Goal: Task Accomplishment & Management: Manage account settings

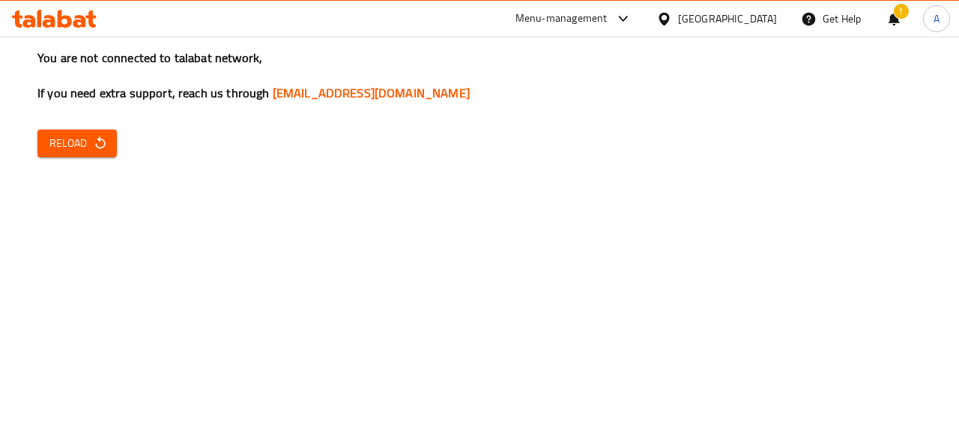
click at [61, 145] on span "Reload" at bounding box center [76, 143] width 55 height 19
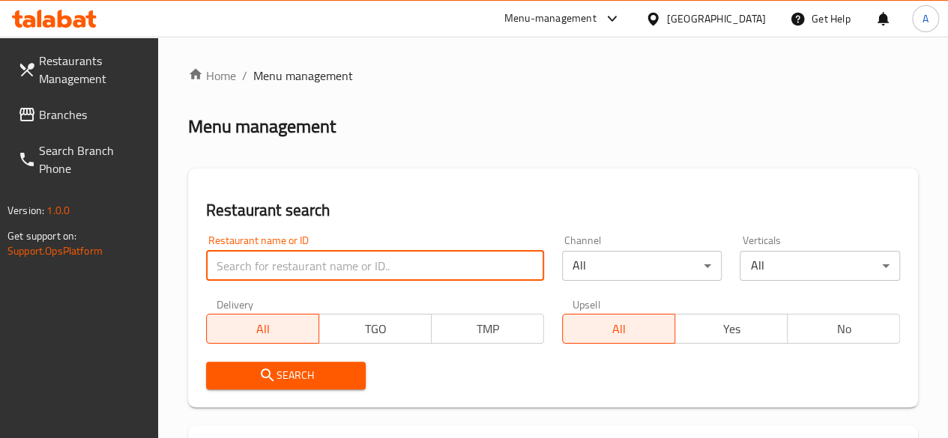
click at [270, 255] on input "search" at bounding box center [375, 266] width 338 height 30
type input "chippy restaurant"
click button "Search" at bounding box center [286, 376] width 160 height 28
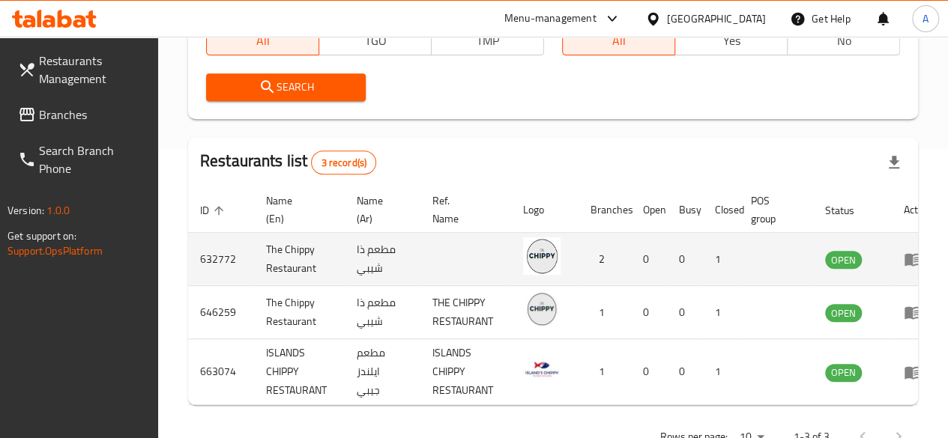
scroll to position [347, 0]
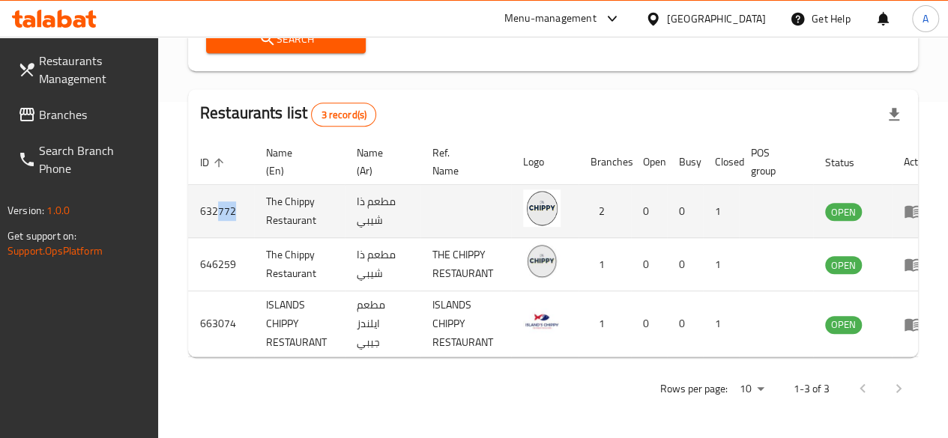
drag, startPoint x: 214, startPoint y: 195, endPoint x: 238, endPoint y: 198, distance: 24.2
click at [238, 198] on td "632772" at bounding box center [221, 211] width 66 height 53
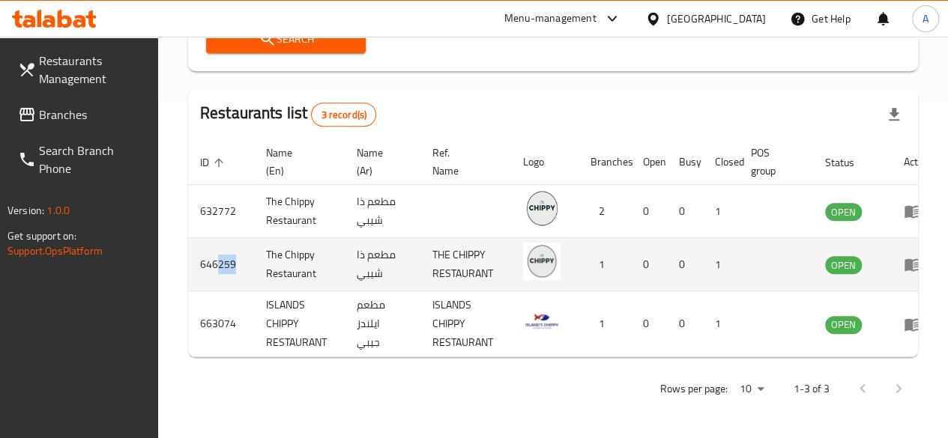
drag, startPoint x: 217, startPoint y: 251, endPoint x: 237, endPoint y: 247, distance: 19.8
click at [237, 247] on td "646259" at bounding box center [221, 264] width 66 height 53
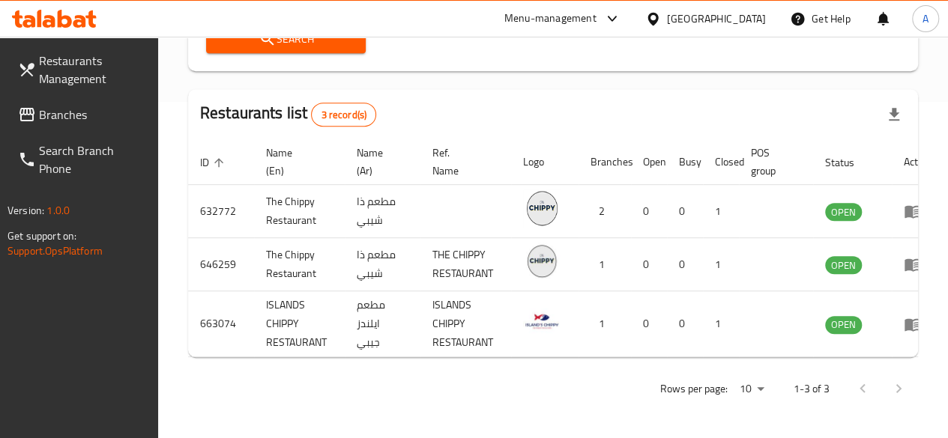
click at [942, 201] on div "Home / Menu management Menu management Restaurant search Restaurant name or ID …" at bounding box center [553, 69] width 790 height 738
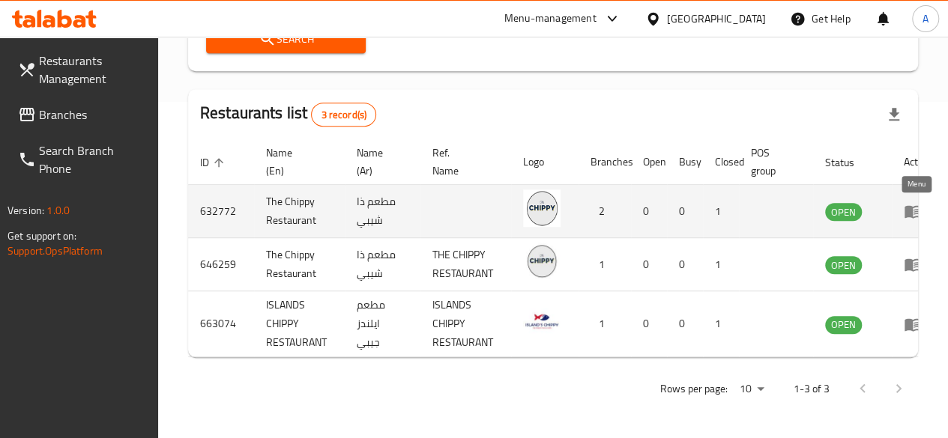
click at [911, 206] on icon "enhanced table" at bounding box center [913, 212] width 16 height 13
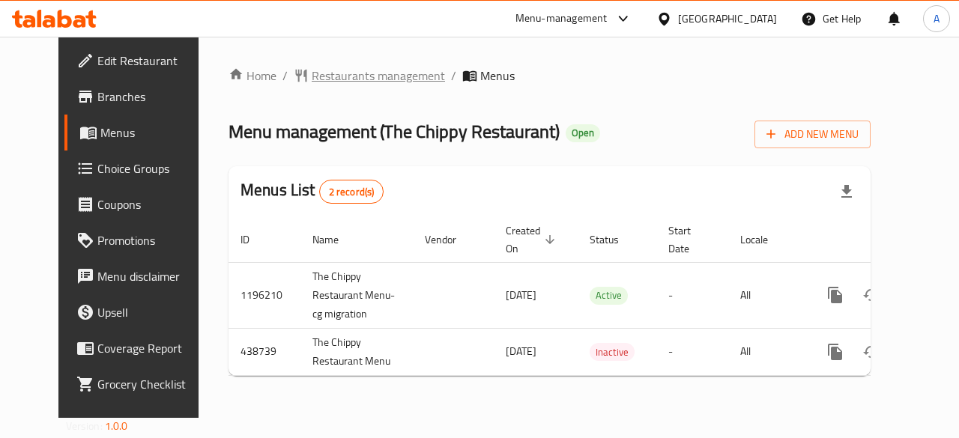
click at [312, 77] on span "Restaurants management" at bounding box center [378, 76] width 133 height 18
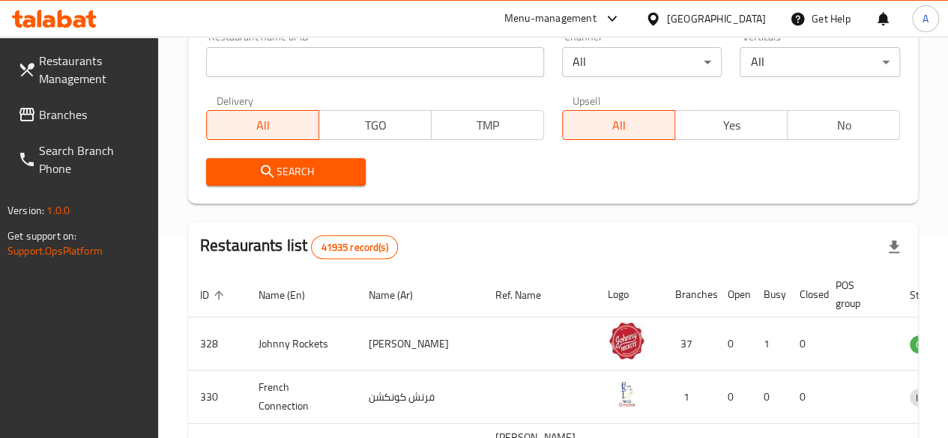
scroll to position [150, 0]
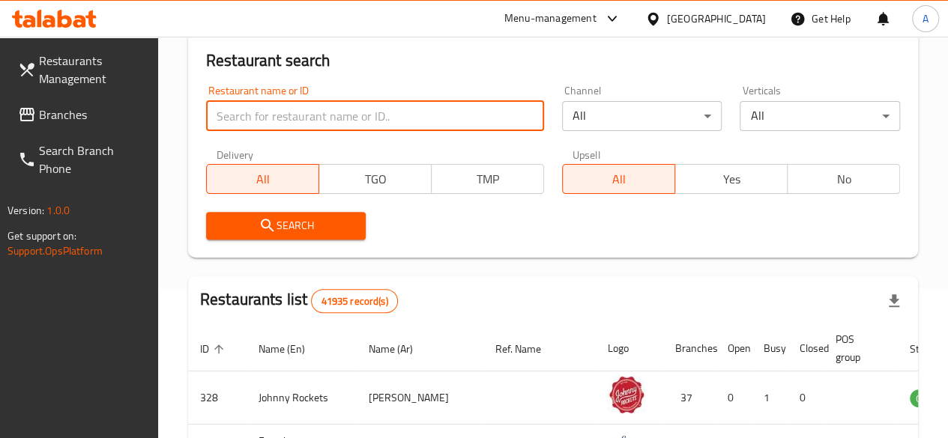
click at [262, 127] on input "search" at bounding box center [375, 116] width 338 height 30
type input "chippy restaurant"
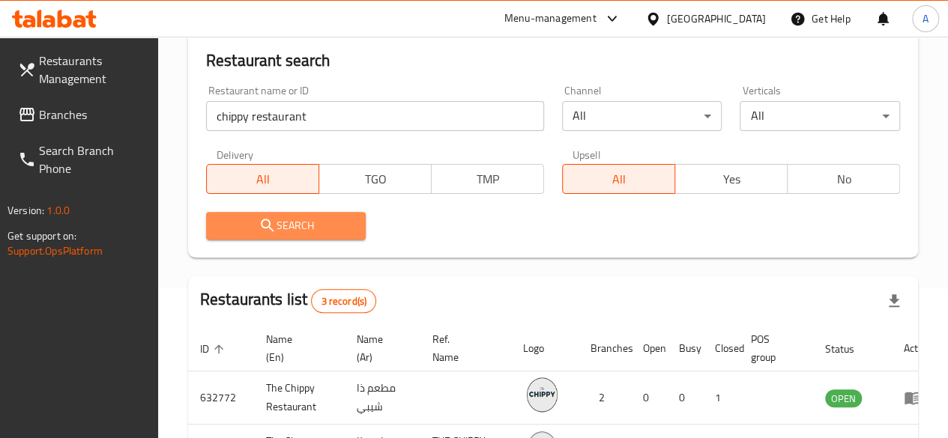
click at [311, 220] on span "Search" at bounding box center [286, 226] width 136 height 19
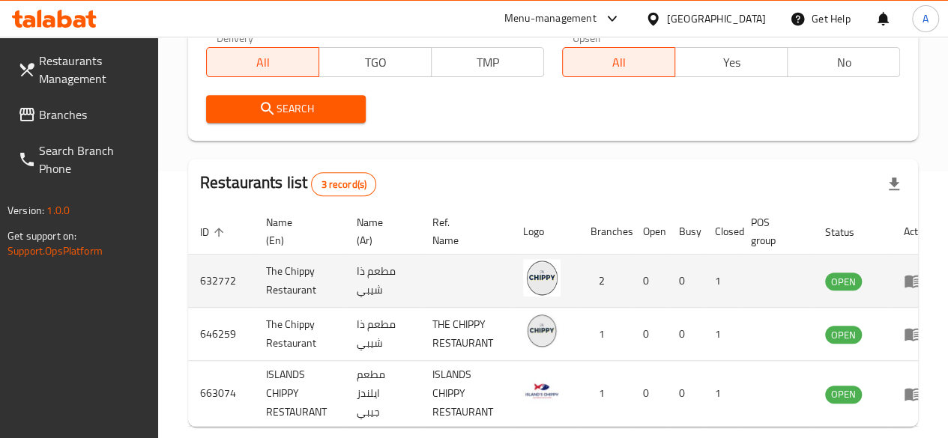
scroll to position [300, 0]
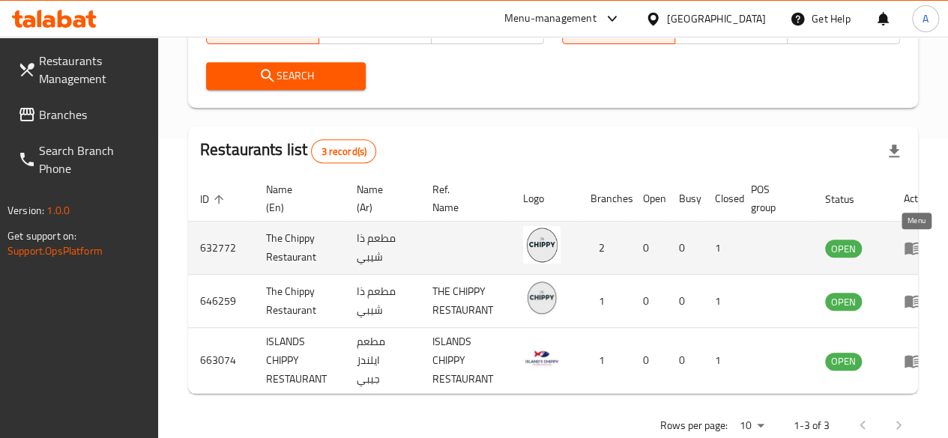
click at [912, 246] on icon "enhanced table" at bounding box center [913, 249] width 16 height 13
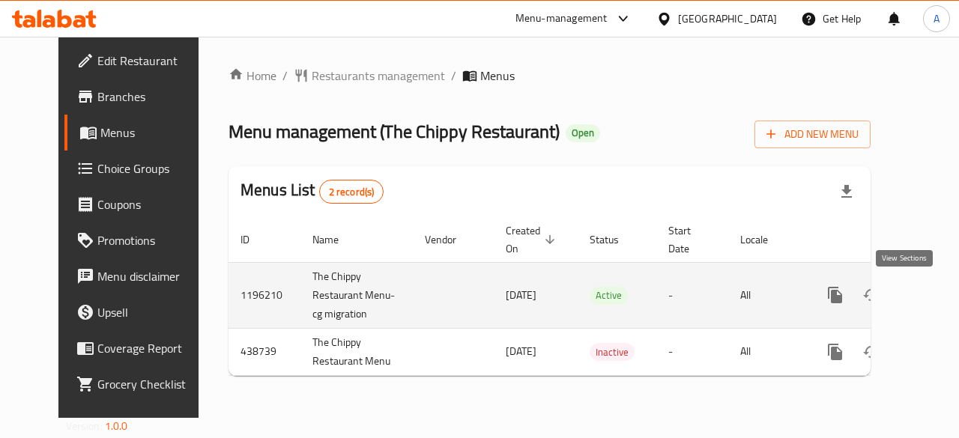
click at [935, 296] on icon "enhanced table" at bounding box center [944, 295] width 18 height 18
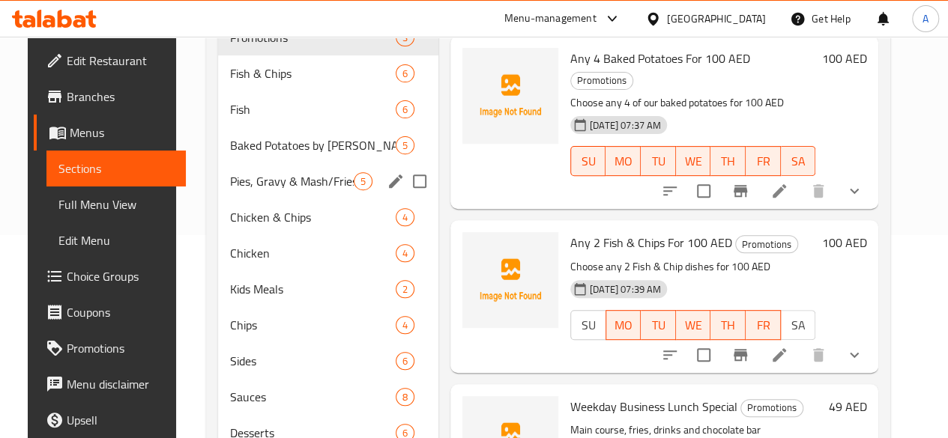
scroll to position [225, 0]
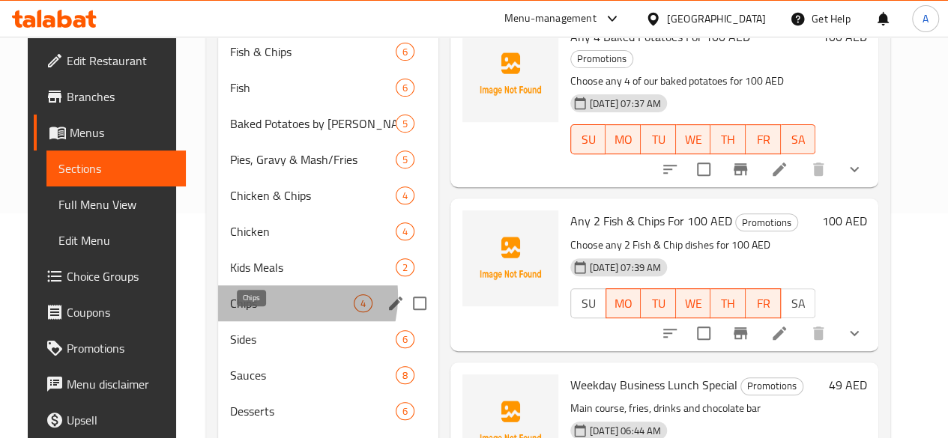
click at [256, 313] on span "Chips" at bounding box center [292, 304] width 124 height 18
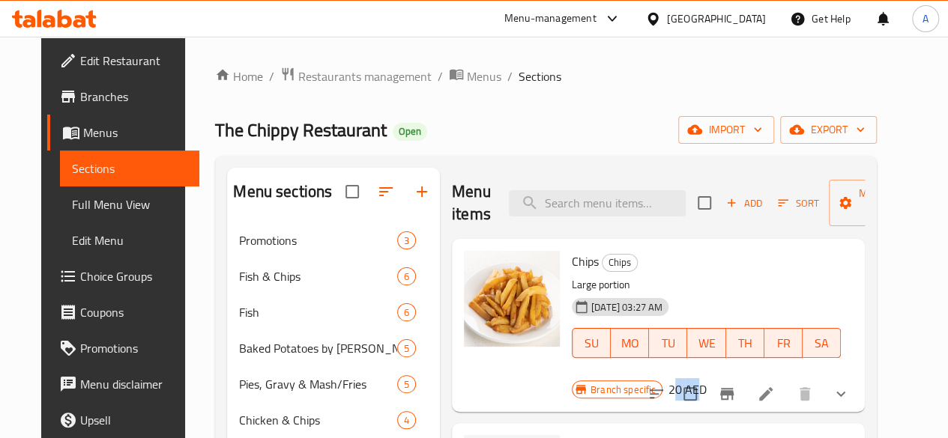
drag, startPoint x: 849, startPoint y: 262, endPoint x: 878, endPoint y: 257, distance: 29.6
click at [707, 379] on h6 "20 AED" at bounding box center [688, 389] width 38 height 21
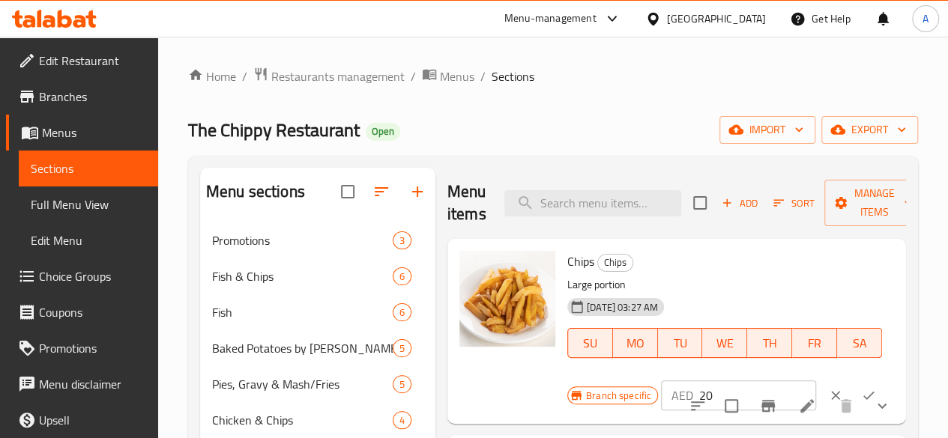
click at [835, 243] on div "Chips Chips Large portion 22-09-2023 03:27 AM SU MO TU WE TH FR SA Branch speci…" at bounding box center [676, 331] width 459 height 185
click at [729, 272] on div "Chips Chips Large portion 22-09-2023 03:27 AM SU MO TU WE TH FR SA" at bounding box center [724, 315] width 327 height 140
click at [658, 275] on div "Chips Chips Large portion 22-09-2023 03:27 AM SU MO TU WE TH FR SA" at bounding box center [724, 315] width 327 height 140
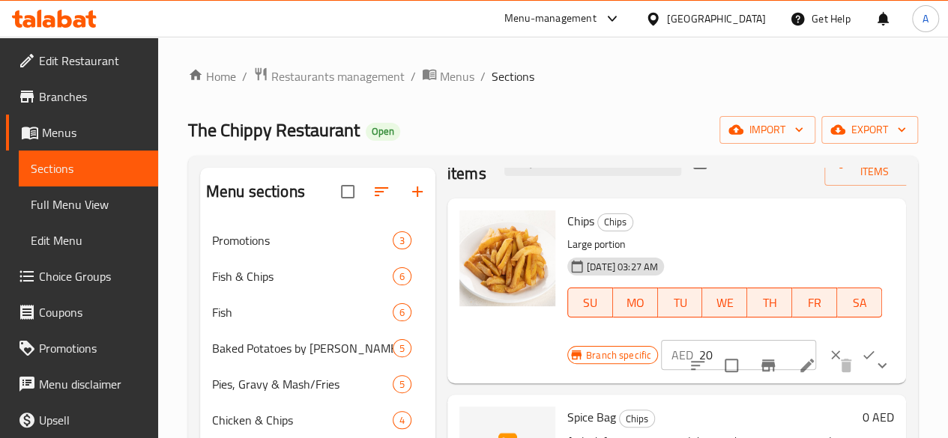
scroll to position [75, 0]
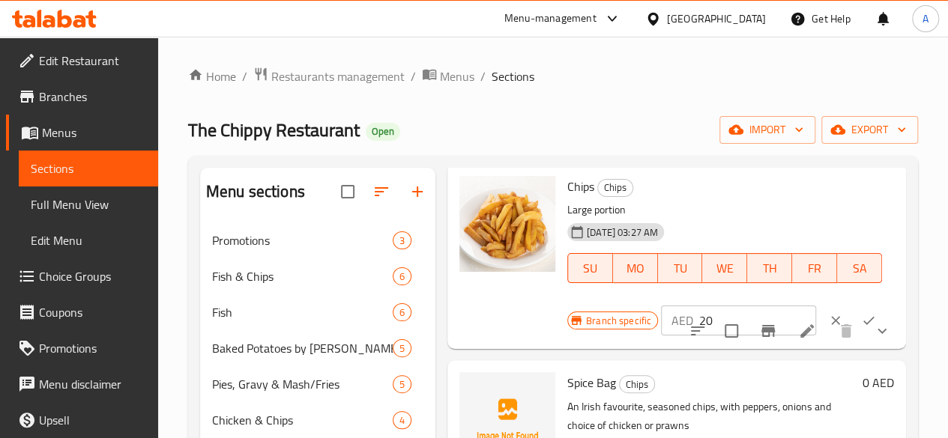
click at [687, 223] on div "22-09-2023 03:27 AM SU MO TU WE TH FR SA" at bounding box center [724, 257] width 327 height 81
click at [800, 336] on icon at bounding box center [806, 331] width 13 height 13
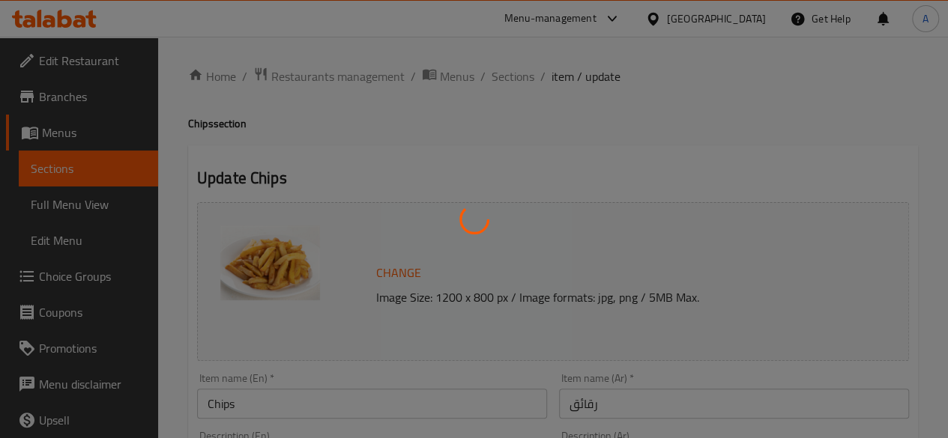
type input "إضافة صلصة؟"
type input "0"
type input "4"
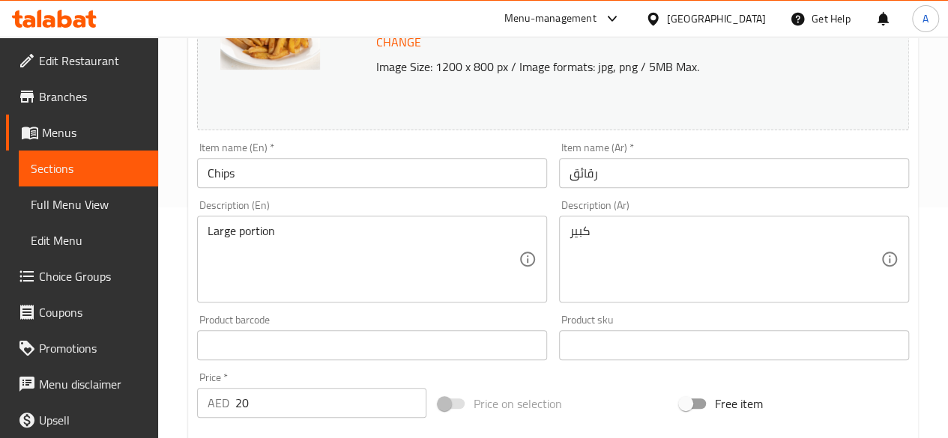
scroll to position [525, 0]
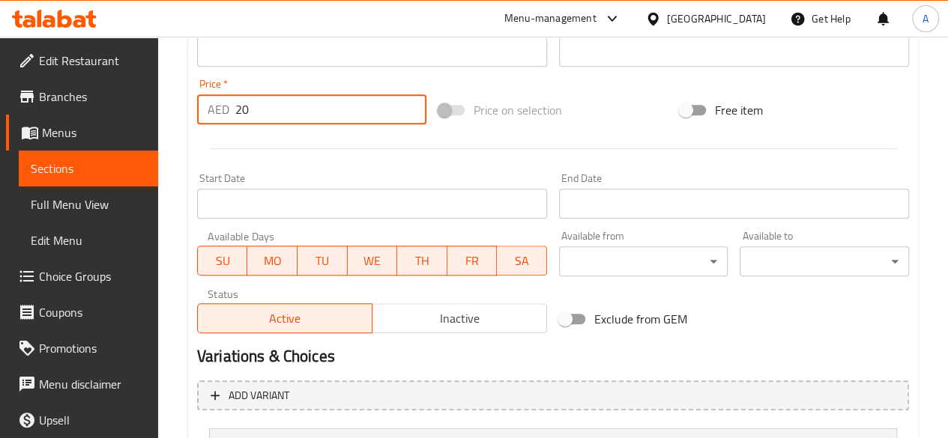
click at [261, 106] on input "20" at bounding box center [330, 109] width 191 height 30
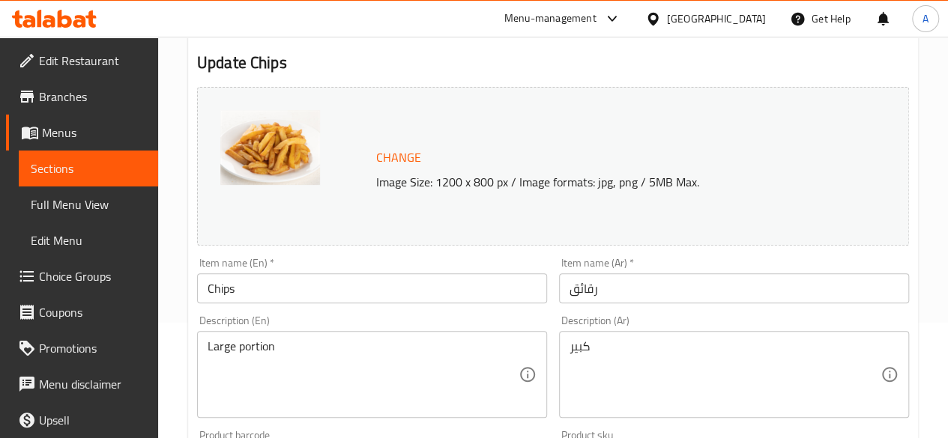
scroll to position [0, 0]
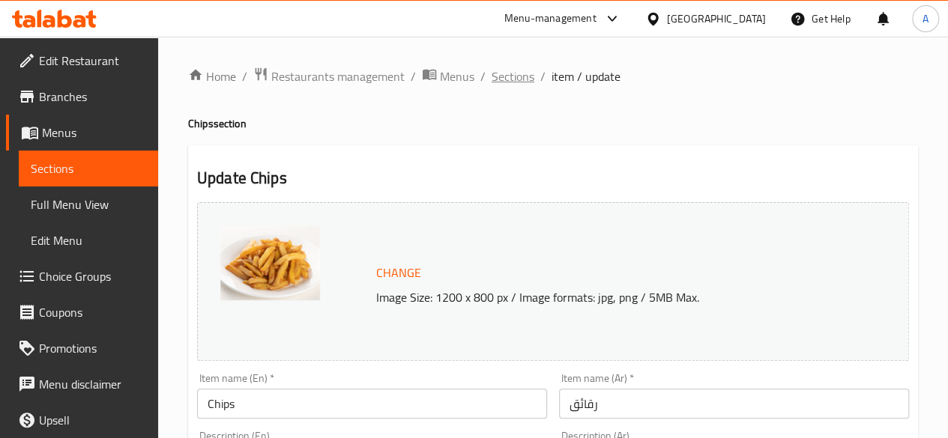
click at [507, 83] on span "Sections" at bounding box center [513, 76] width 43 height 18
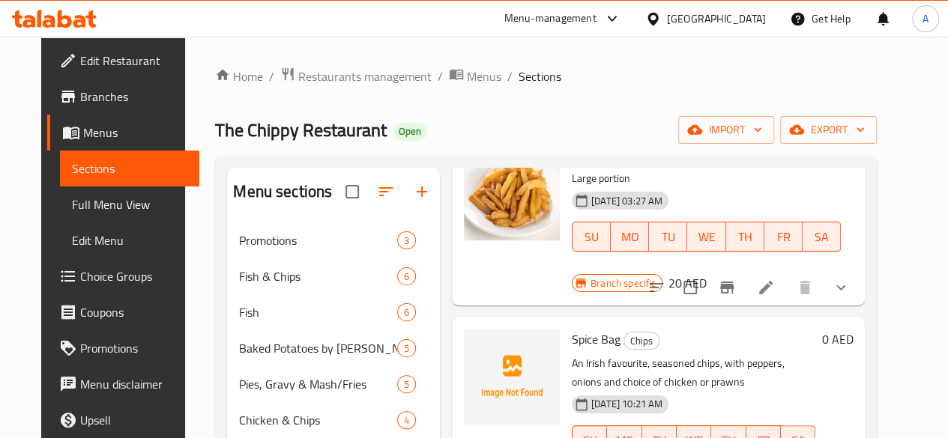
scroll to position [33, 0]
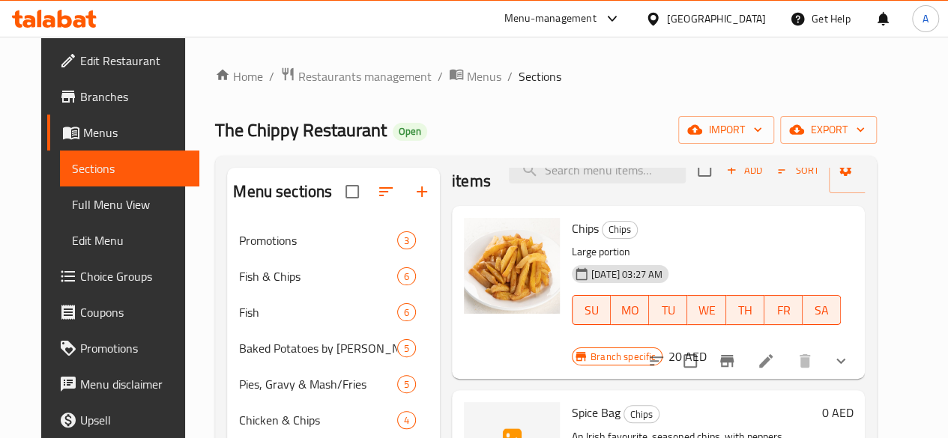
click at [803, 64] on div "Home / Restaurants management / Menus / Sections The Chippy Restaurant Open imp…" at bounding box center [546, 387] width 722 height 701
click at [707, 346] on div "Branch specific 20 AED" at bounding box center [639, 356] width 135 height 21
